Goal: Task Accomplishment & Management: Use online tool/utility

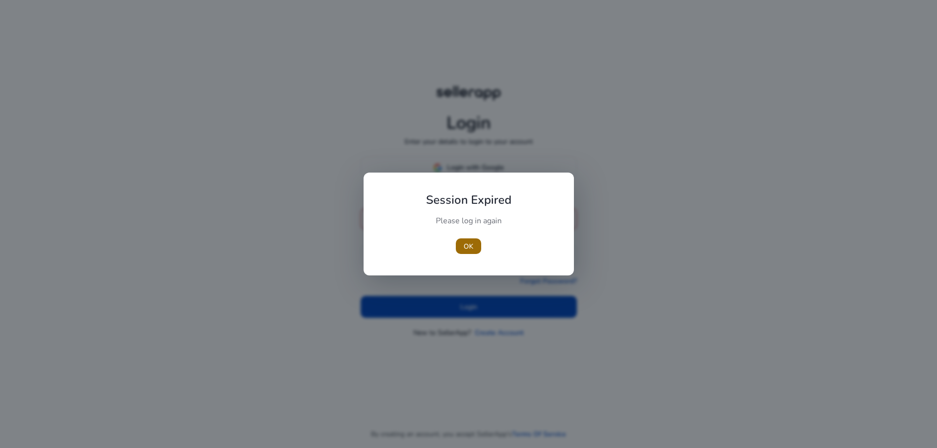
type input "**********"
click at [467, 244] on span "OK" at bounding box center [468, 246] width 10 height 10
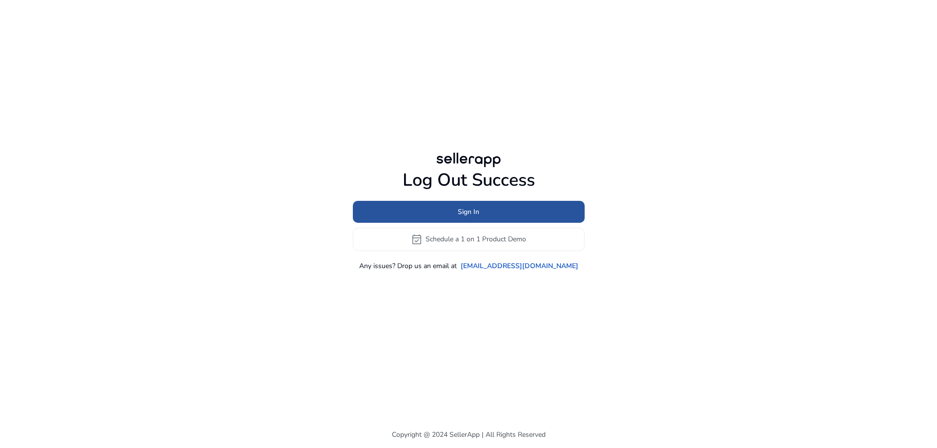
click at [461, 212] on span "Sign In" at bounding box center [468, 212] width 21 height 10
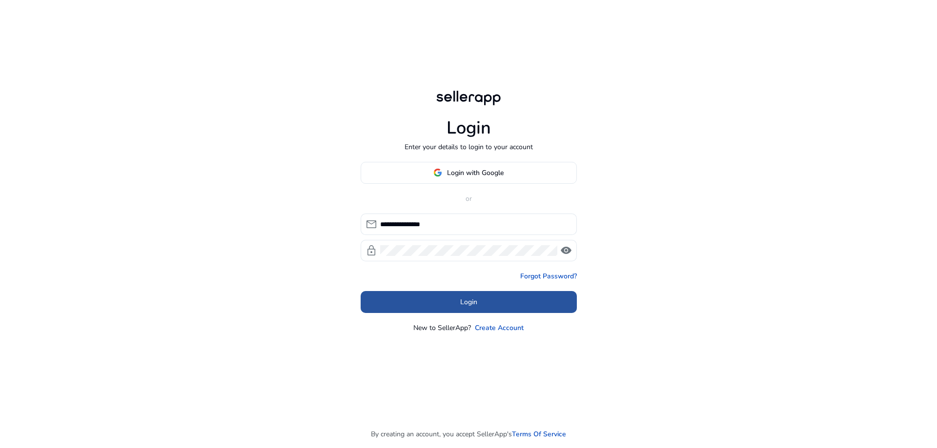
click at [459, 305] on span at bounding box center [468, 301] width 216 height 23
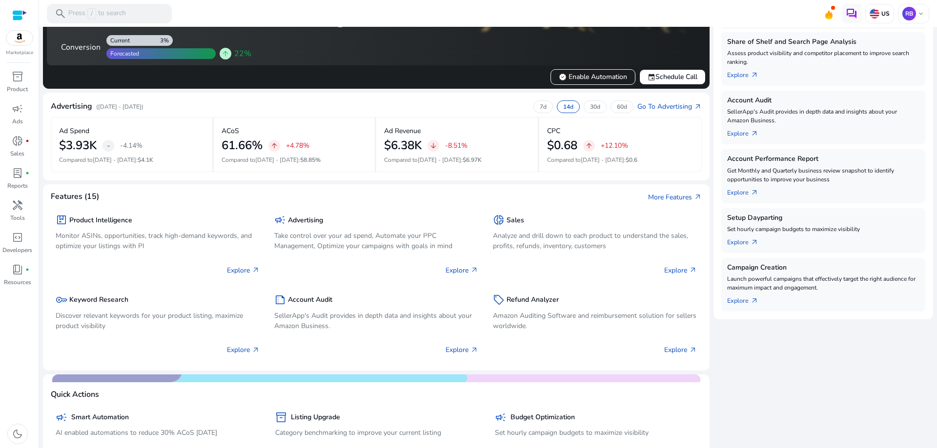
scroll to position [146, 0]
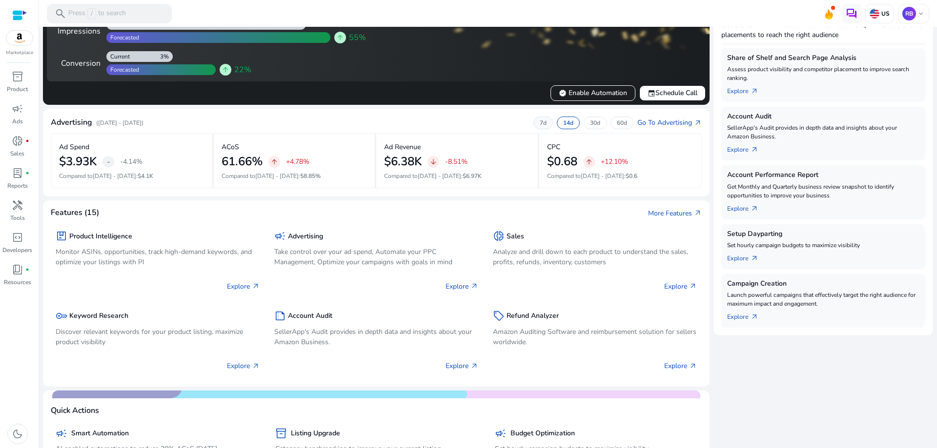
click at [540, 124] on p "7d" at bounding box center [543, 123] width 7 height 8
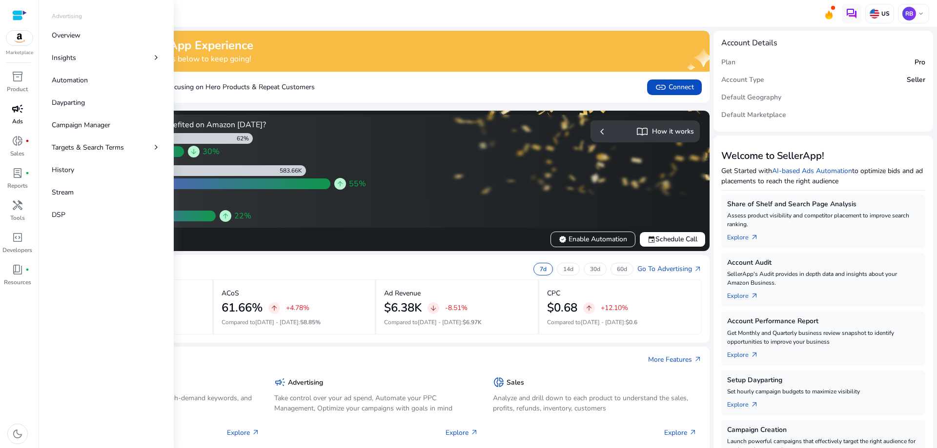
click at [15, 113] on span "campaign" at bounding box center [18, 109] width 12 height 12
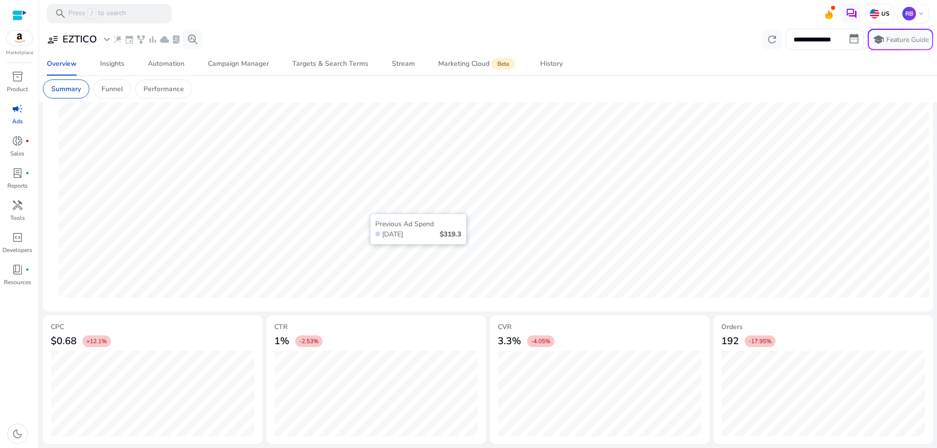
scroll to position [172, 0]
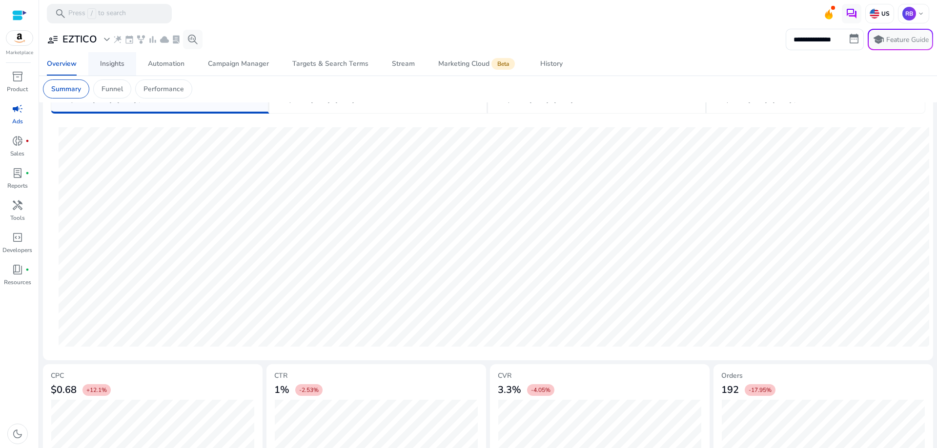
click at [109, 65] on div "Insights" at bounding box center [112, 63] width 24 height 7
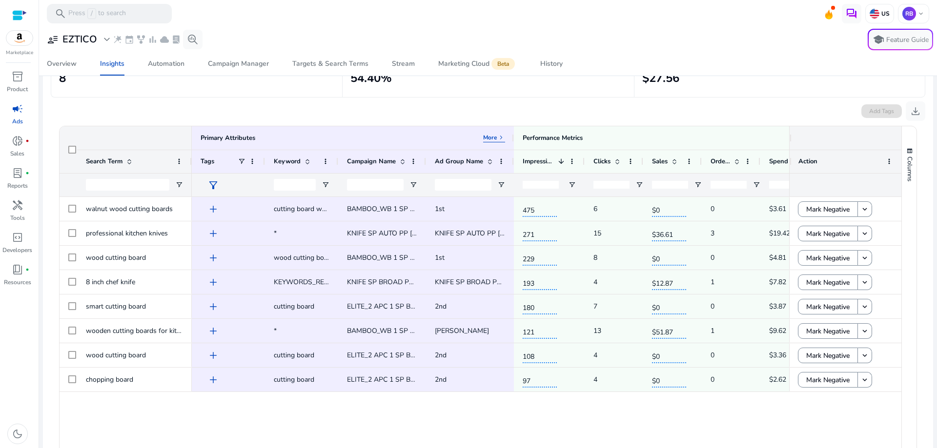
scroll to position [98, 0]
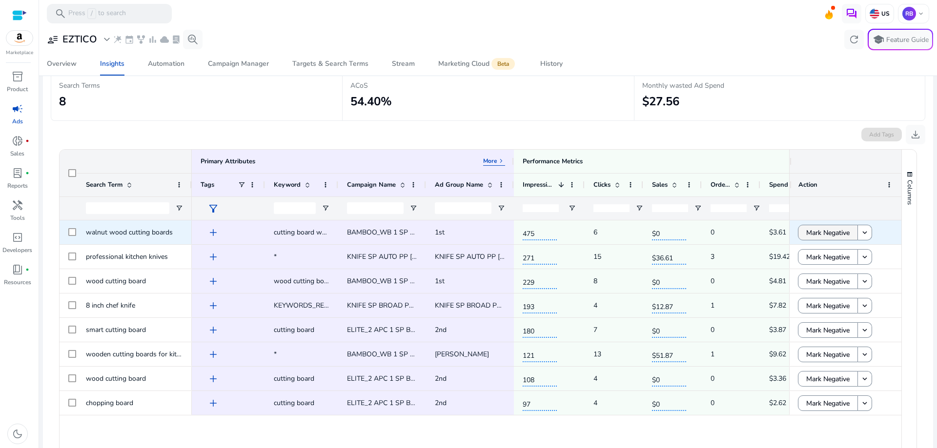
click at [818, 232] on span "Mark Negative" at bounding box center [827, 233] width 43 height 20
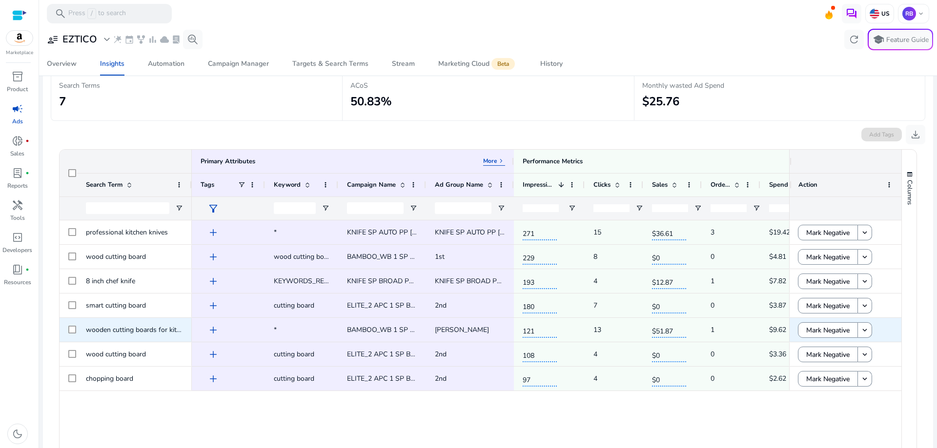
scroll to position [0, 0]
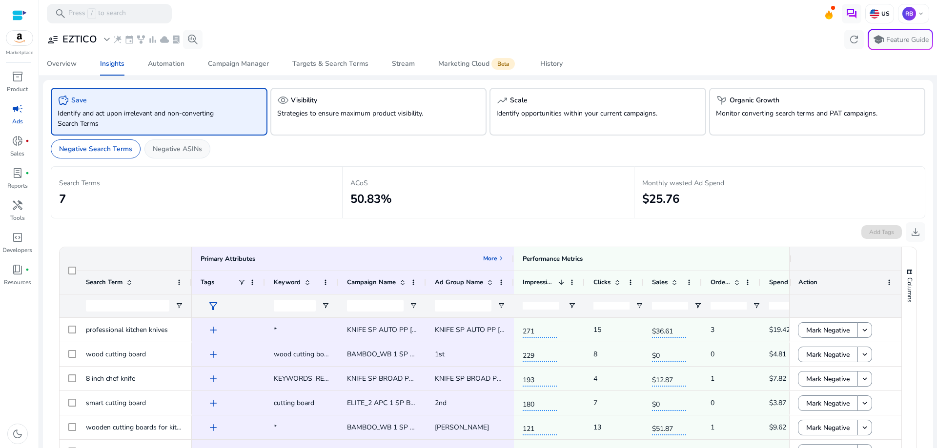
click at [179, 146] on p "Negative ASINs" at bounding box center [177, 149] width 49 height 10
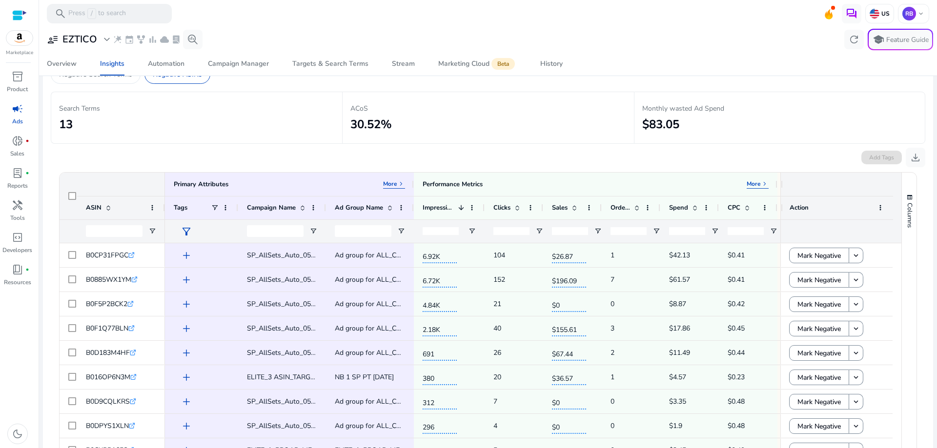
scroll to position [98, 0]
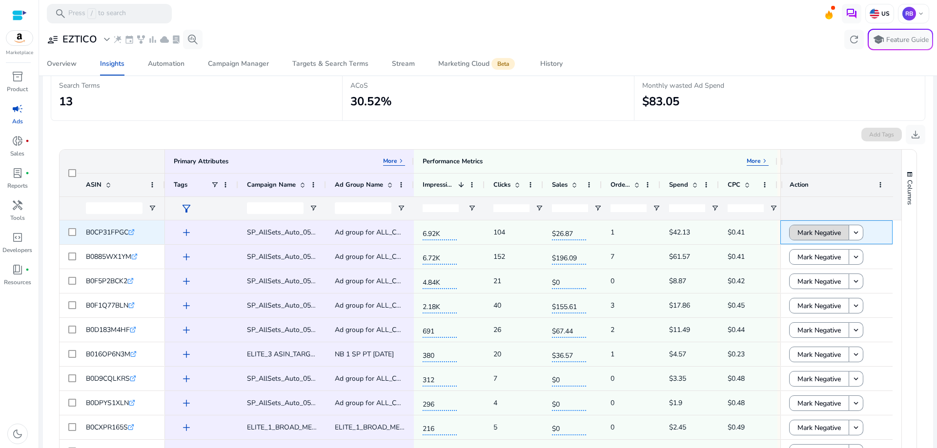
click at [817, 230] on span "Mark Negative" at bounding box center [818, 233] width 43 height 20
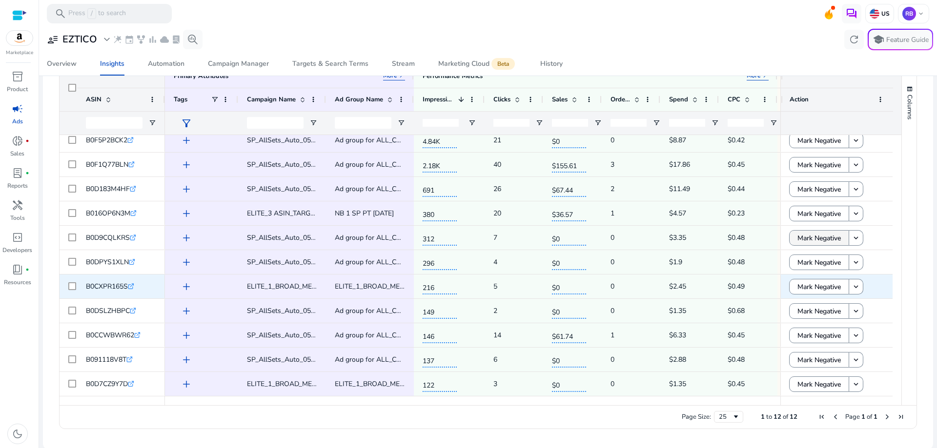
scroll to position [184, 0]
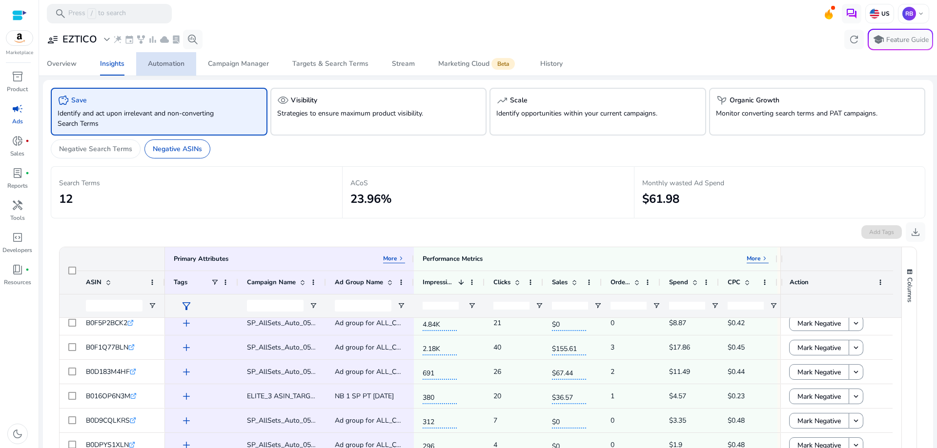
click at [174, 65] on div "Automation" at bounding box center [166, 63] width 37 height 7
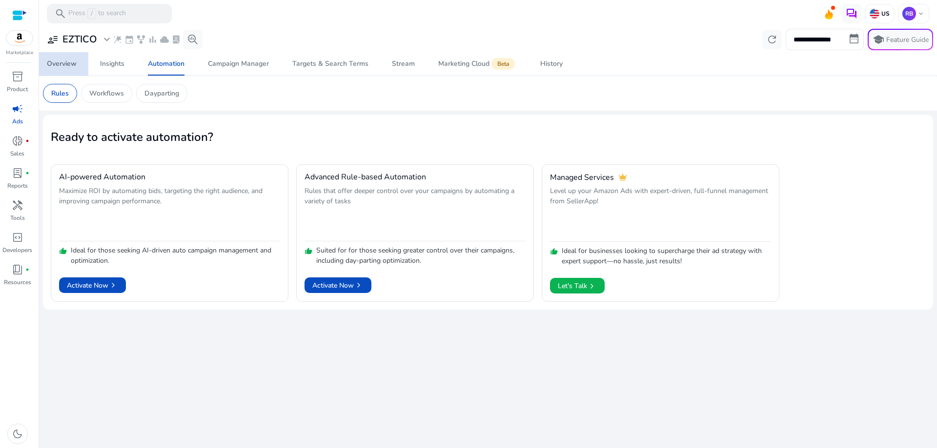
click at [71, 66] on div "Overview" at bounding box center [62, 63] width 30 height 7
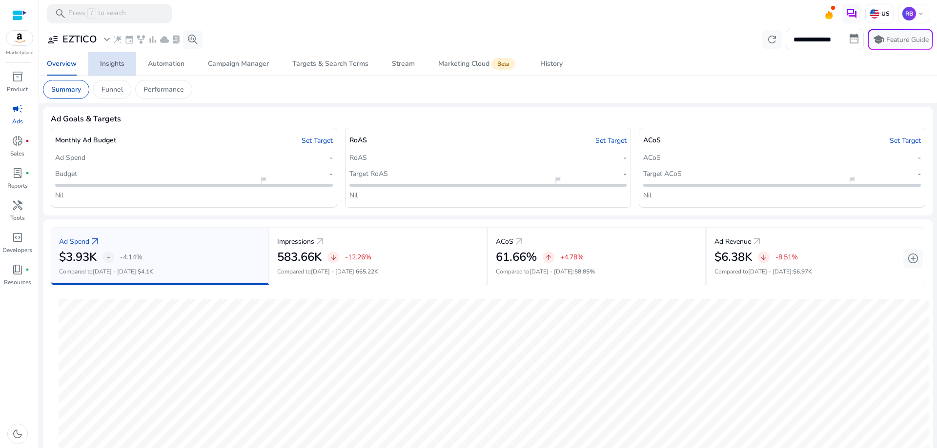
click at [115, 62] on div "Insights" at bounding box center [112, 63] width 24 height 7
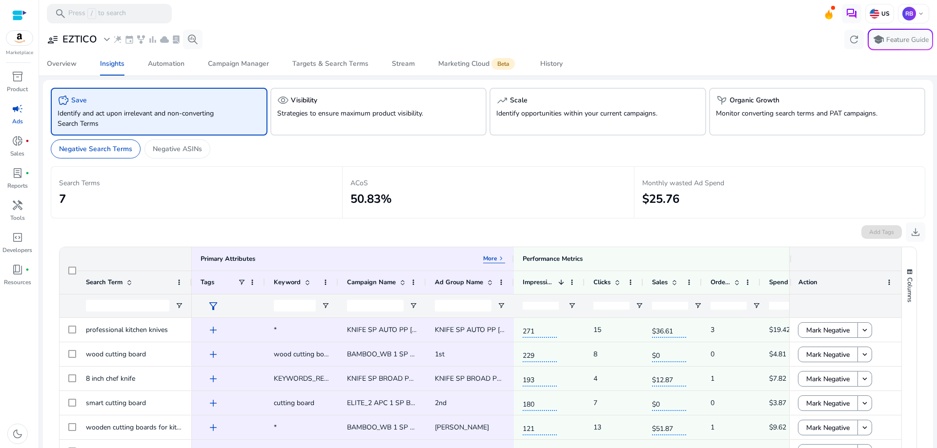
click at [184, 119] on p "Identify and act upon irrelevant and non-converting Search Terms" at bounding box center [142, 118] width 169 height 20
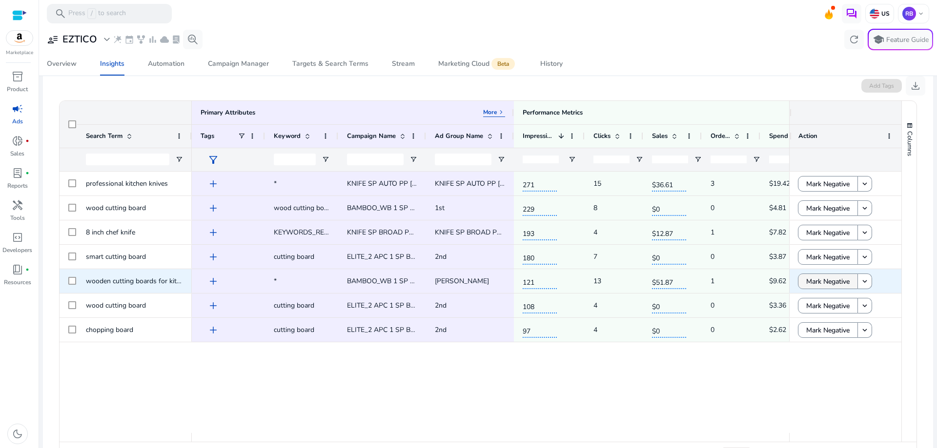
scroll to position [184, 0]
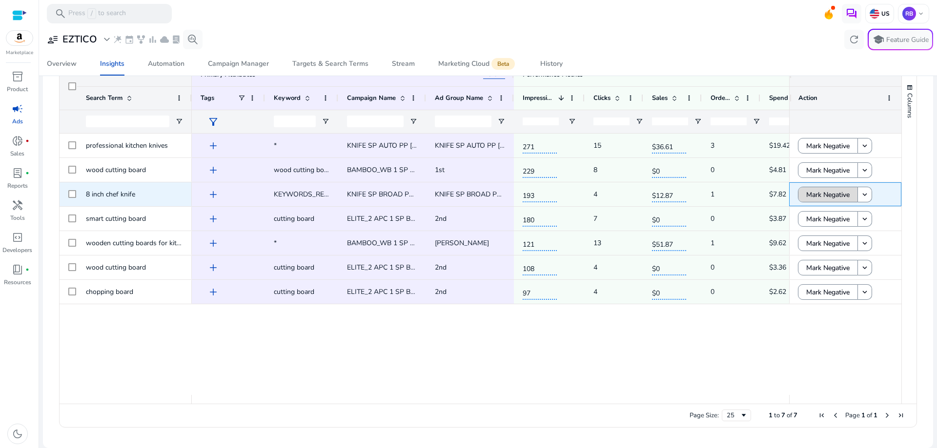
click at [806, 193] on span "Mark Negative" at bounding box center [827, 195] width 43 height 20
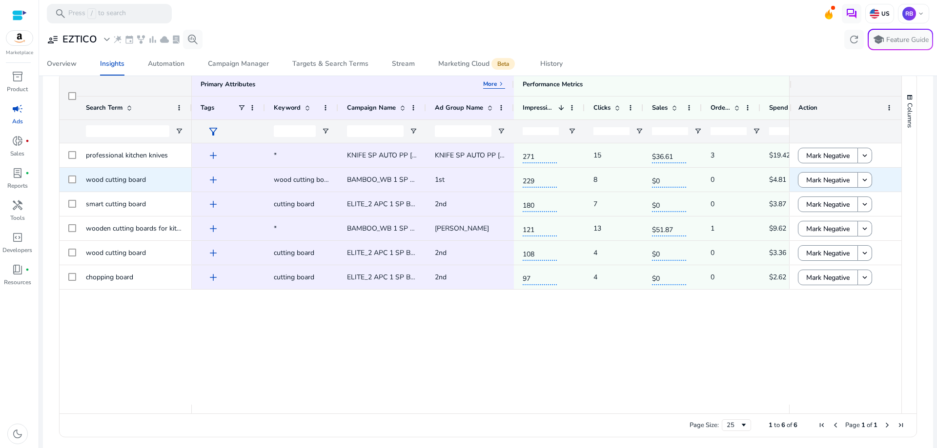
scroll to position [184, 0]
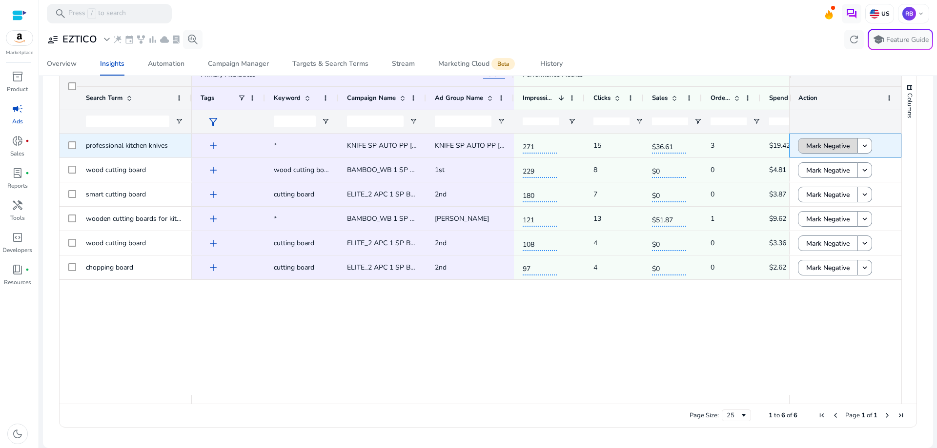
click at [834, 148] on span "Mark Negative" at bounding box center [827, 146] width 43 height 20
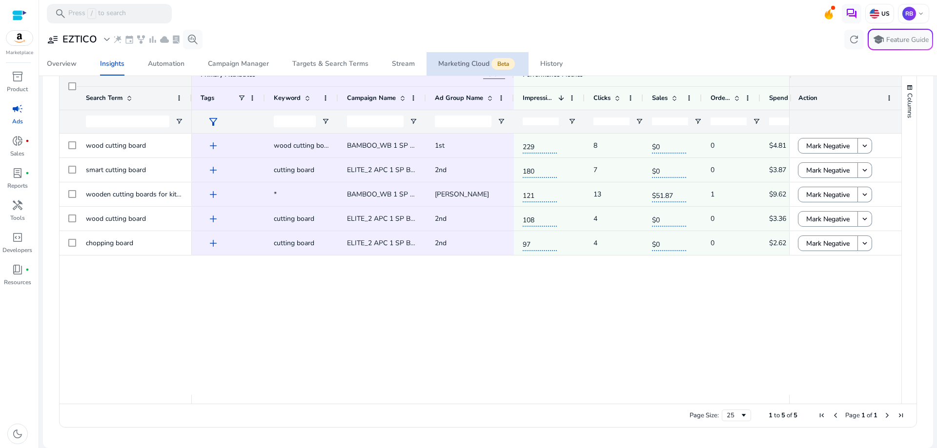
click at [463, 64] on div "Marketing Cloud Beta" at bounding box center [477, 64] width 79 height 8
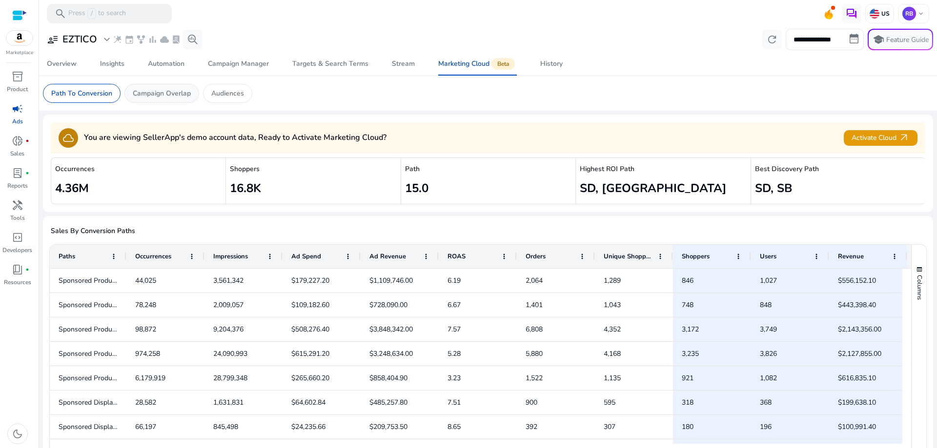
click at [145, 92] on p "Campaign Overlap" at bounding box center [162, 93] width 58 height 10
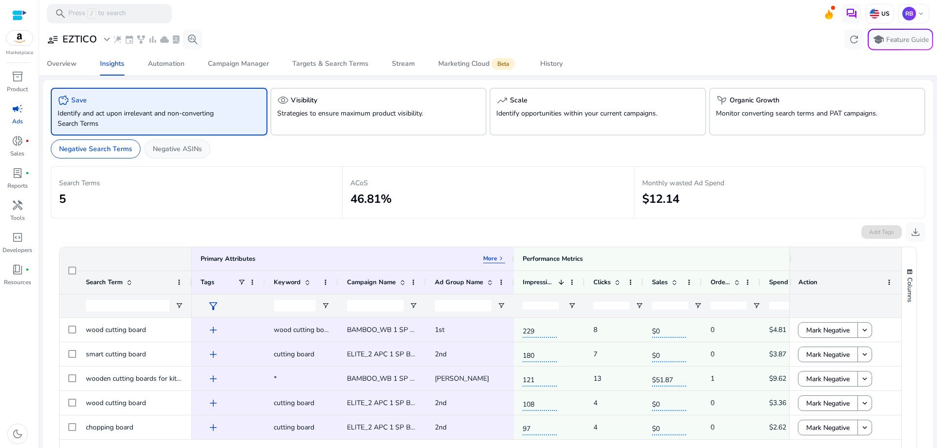
click at [174, 151] on p "Negative ASINs" at bounding box center [177, 149] width 49 height 10
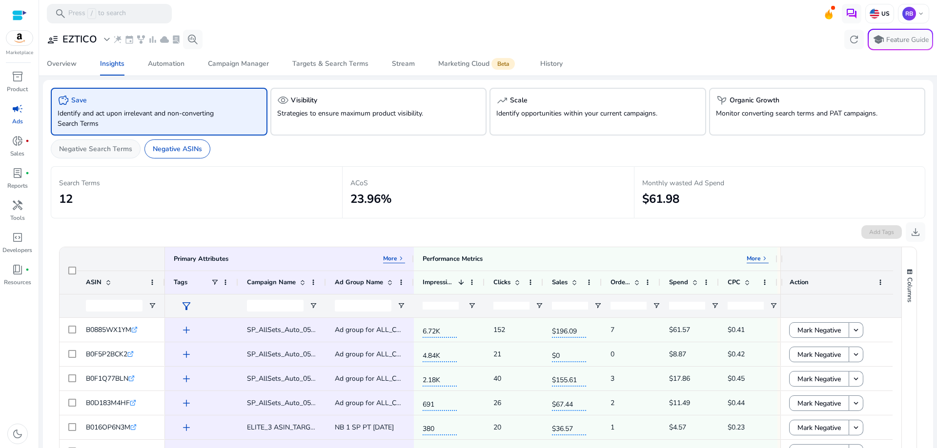
click at [91, 148] on p "Negative Search Terms" at bounding box center [95, 149] width 73 height 10
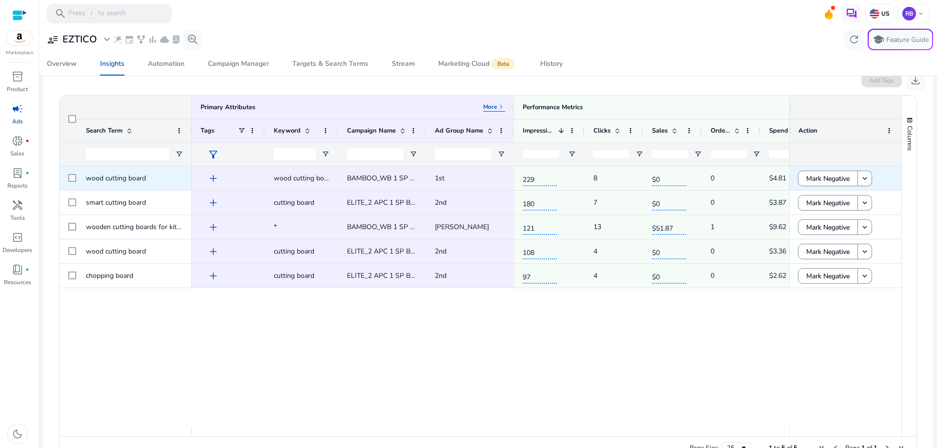
scroll to position [184, 0]
